Goal: Transaction & Acquisition: Obtain resource

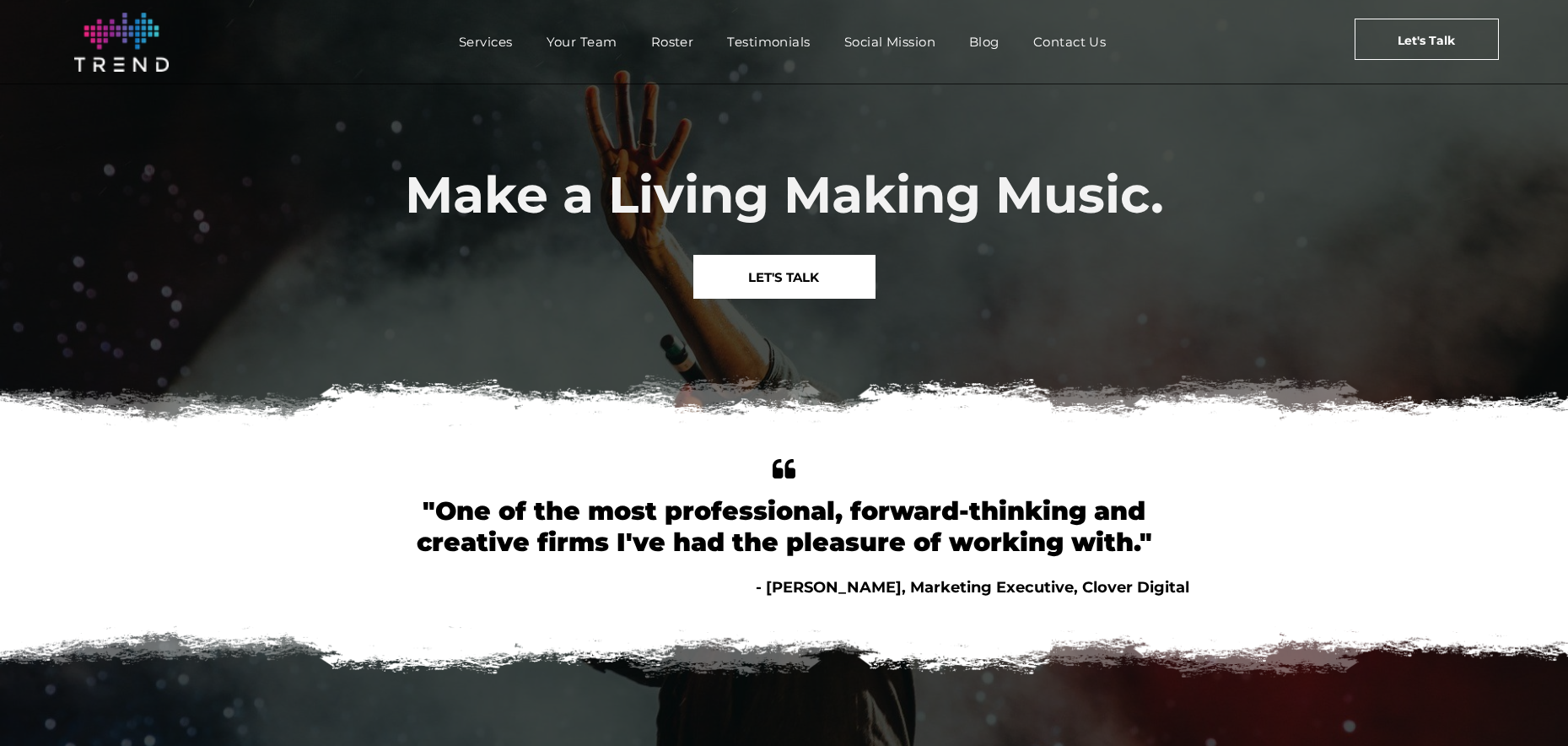
click at [122, 41] on img at bounding box center [121, 42] width 94 height 59
